Goal: Task Accomplishment & Management: Manage account settings

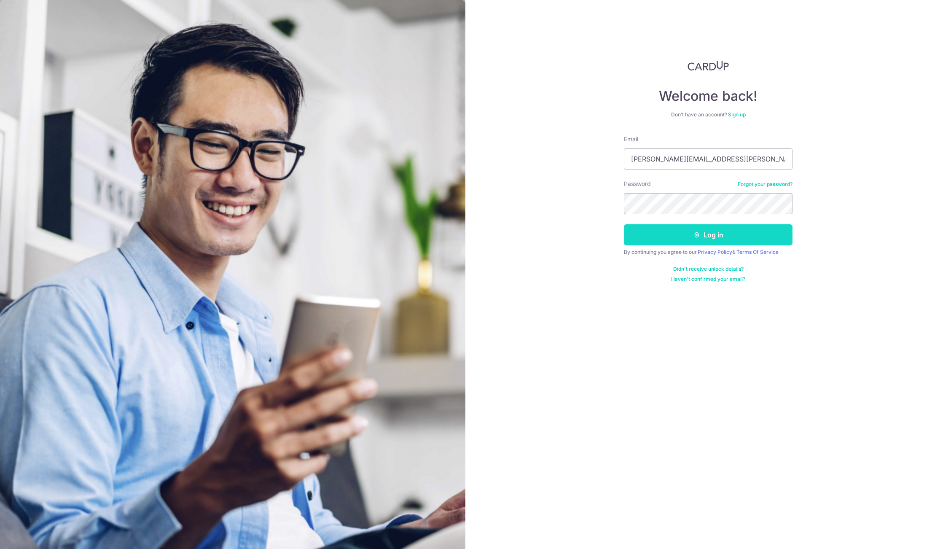
type input "[EMAIL_ADDRESS][DOMAIN_NAME]"
click at [707, 234] on button "Log in" at bounding box center [708, 234] width 169 height 21
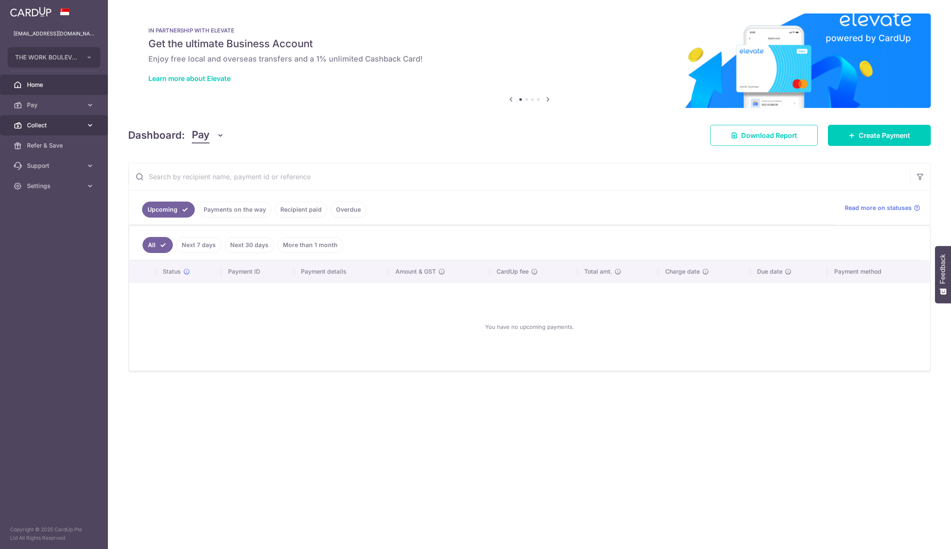
click at [60, 127] on span "Collect" at bounding box center [55, 125] width 56 height 8
click at [57, 144] on span "Dashboard" at bounding box center [55, 145] width 56 height 8
